Goal: Task Accomplishment & Management: Use online tool/utility

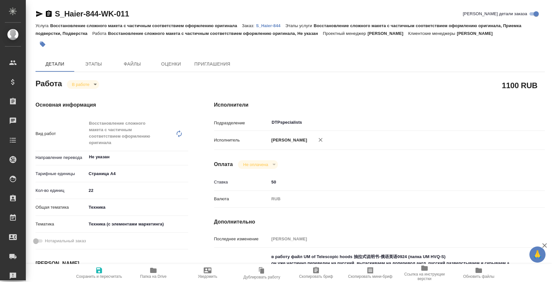
type textarea "x"
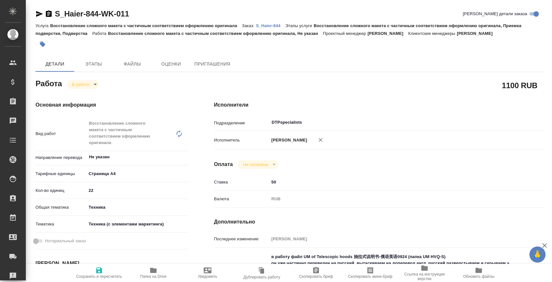
type textarea "x"
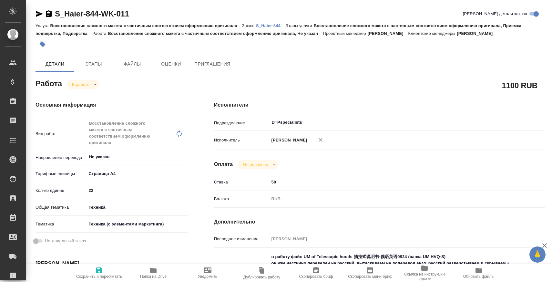
type textarea "x"
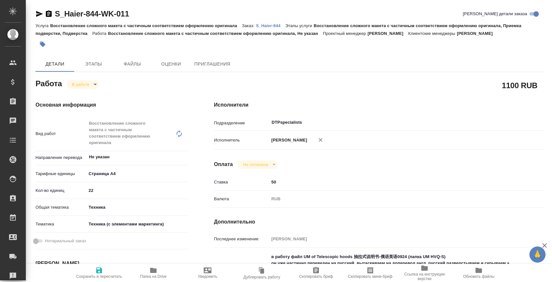
type textarea "x"
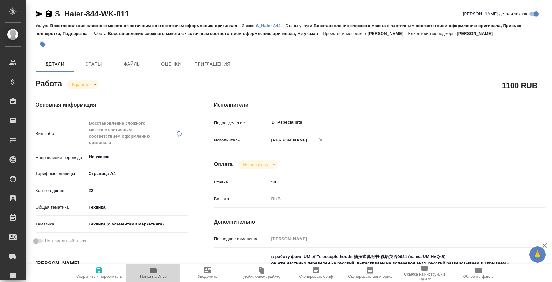
click at [157, 269] on icon "button" at bounding box center [154, 270] width 8 height 8
type textarea "x"
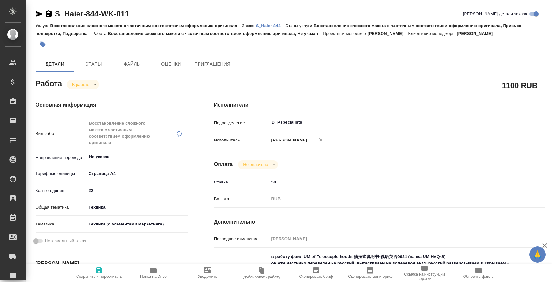
type textarea "x"
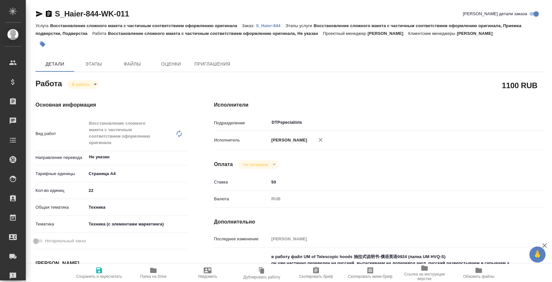
type textarea "x"
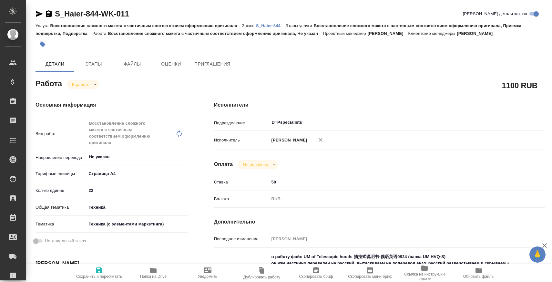
type textarea "x"
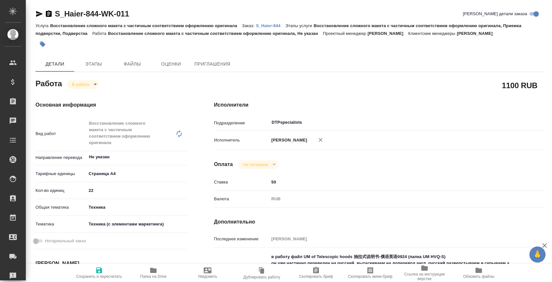
type textarea "x"
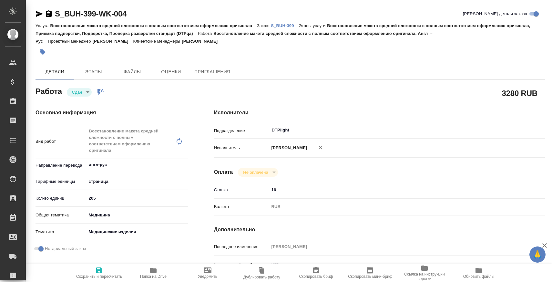
scroll to position [107, 0]
